Goal: Task Accomplishment & Management: Manage account settings

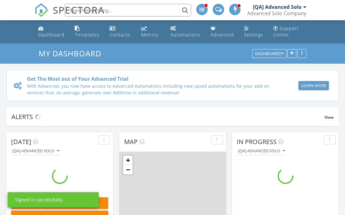
scroll to position [576, 345]
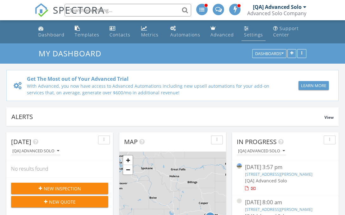
click at [252, 34] on div "Settings" at bounding box center [253, 35] width 19 height 6
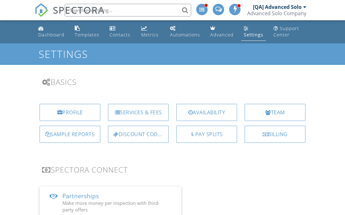
scroll to position [353, 0]
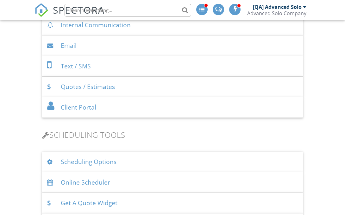
click at [172, 107] on div "Client Portal" at bounding box center [172, 107] width 261 height 21
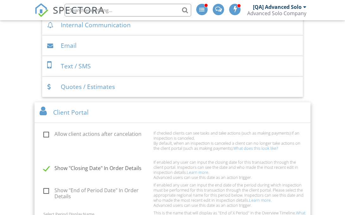
click at [96, 191] on label "Show "End of Period Date" In Order Details" at bounding box center [96, 191] width 106 height 8
click at [44, 191] on input "Show "End of Period Date" In Order Details" at bounding box center [42, 192] width 4 height 4
checkbox input "true"
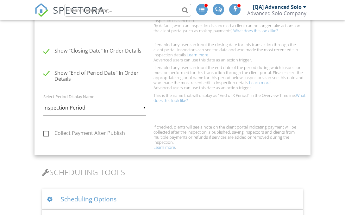
click at [95, 107] on input "Inspection Period" at bounding box center [94, 107] width 102 height 15
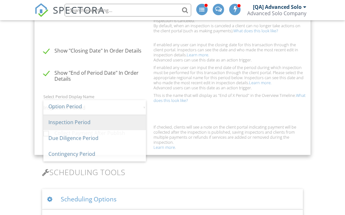
scroll to position [0, 0]
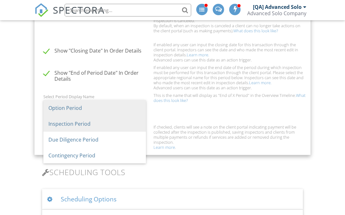
click at [95, 107] on span "Option Period" at bounding box center [94, 108] width 102 height 16
type input "Option Period"
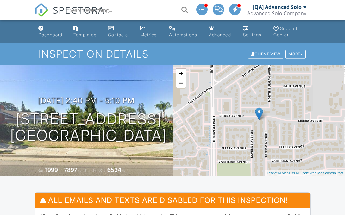
scroll to position [811, 0]
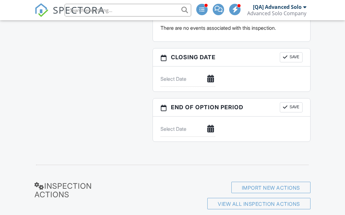
click at [187, 129] on input "text" at bounding box center [187, 128] width 55 height 15
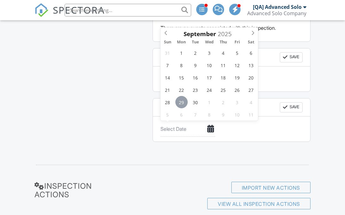
click at [181, 102] on span "29" at bounding box center [181, 102] width 12 height 12
type input "[DATE]"
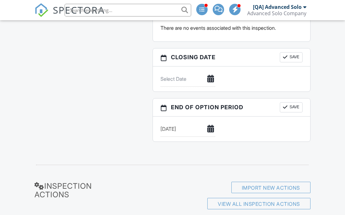
click at [290, 107] on button "Save" at bounding box center [290, 107] width 23 height 10
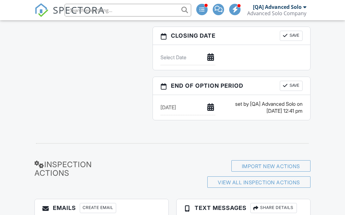
scroll to position [263, 0]
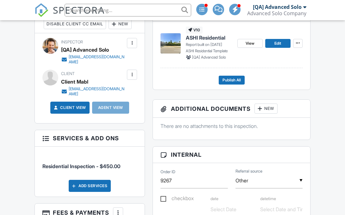
click at [69, 107] on link "Client View" at bounding box center [69, 107] width 34 height 6
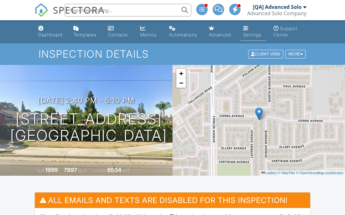
click at [252, 34] on div "Settings" at bounding box center [252, 34] width 18 height 5
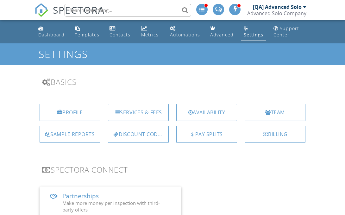
scroll to position [353, 0]
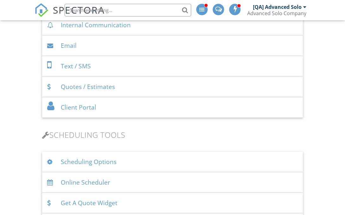
click at [172, 107] on div "Client Portal" at bounding box center [172, 107] width 261 height 21
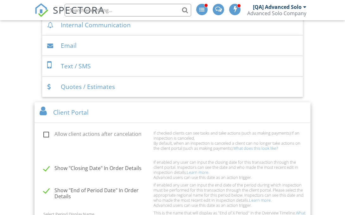
scroll to position [470, 0]
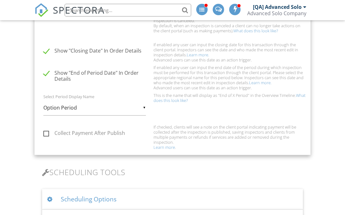
click at [95, 107] on input "Option Period" at bounding box center [94, 107] width 102 height 15
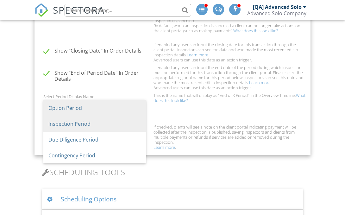
click at [95, 123] on span "Inspection Period" at bounding box center [94, 124] width 102 height 16
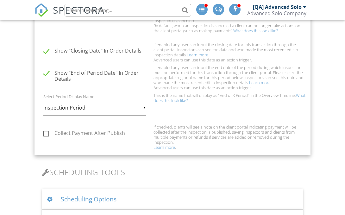
click at [95, 107] on input "Inspection Period" at bounding box center [94, 107] width 102 height 15
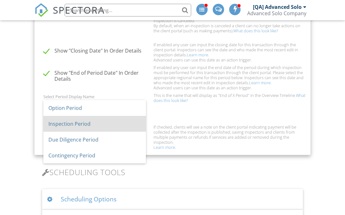
scroll to position [0, 0]
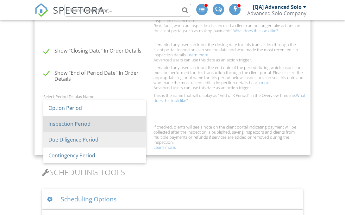
click at [95, 139] on span "Due Diligence Period" at bounding box center [94, 140] width 102 height 16
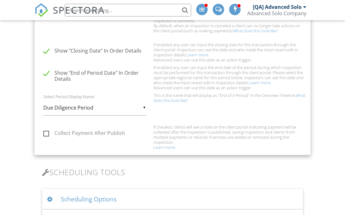
click at [95, 107] on input "Due Diligence Period" at bounding box center [94, 107] width 102 height 15
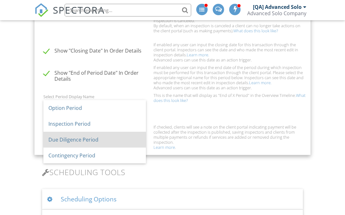
click at [95, 155] on span "Contingency Period" at bounding box center [94, 155] width 102 height 16
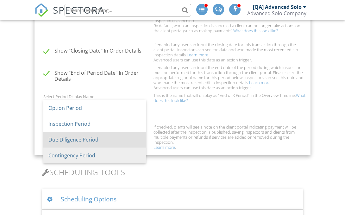
click at [95, 155] on span "Contingency Period" at bounding box center [94, 155] width 102 height 16
type input "Contingency Period"
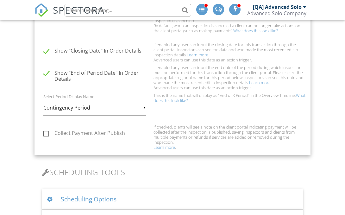
click at [96, 74] on label "Show "End of Period Date" In Order Details" at bounding box center [96, 74] width 106 height 8
checkbox input "false"
click at [95, 107] on input "Contingency Period" at bounding box center [94, 107] width 102 height 15
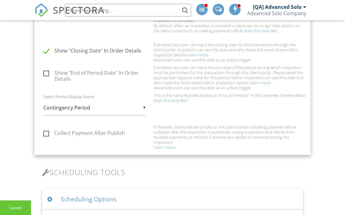
click at [95, 107] on input "Contingency Period" at bounding box center [94, 107] width 102 height 15
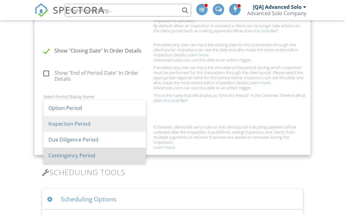
click at [95, 123] on span "Inspection Period" at bounding box center [94, 124] width 102 height 16
type input "Inspection Period"
